Goal: Navigation & Orientation: Understand site structure

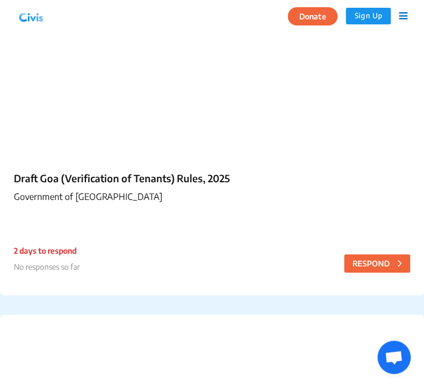
scroll to position [257, 0]
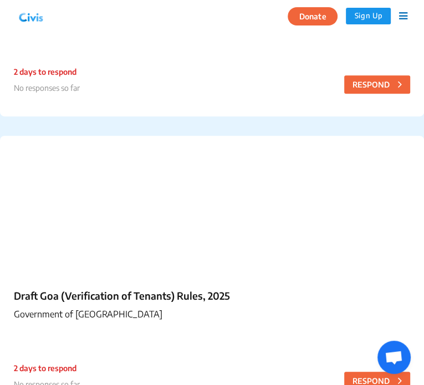
click at [23, 11] on img at bounding box center [31, 16] width 29 height 17
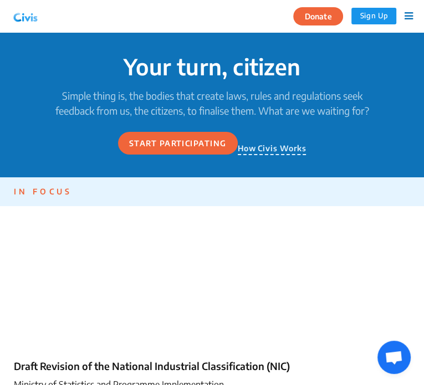
click at [403, 16] on div "Sign Up" at bounding box center [381, 16] width 61 height 32
click at [408, 17] on icon at bounding box center [408, 16] width 8 height 10
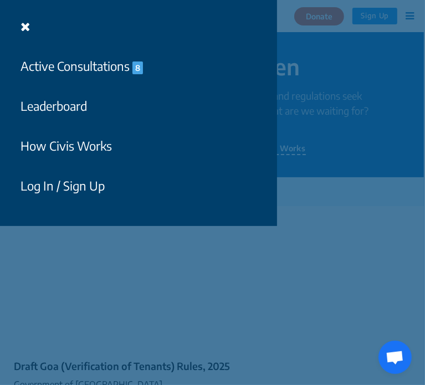
click at [74, 142] on button "How Civis Works" at bounding box center [66, 146] width 106 height 26
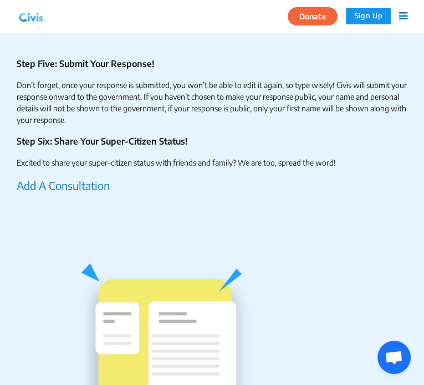
scroll to position [1627, 0]
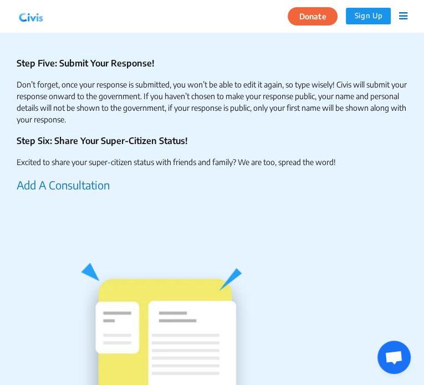
click at [401, 17] on icon at bounding box center [403, 16] width 8 height 10
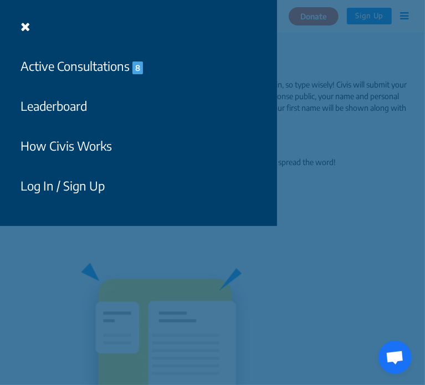
click at [76, 95] on button "Leaderboard" at bounding box center [53, 106] width 81 height 26
